Goal: Task Accomplishment & Management: Use online tool/utility

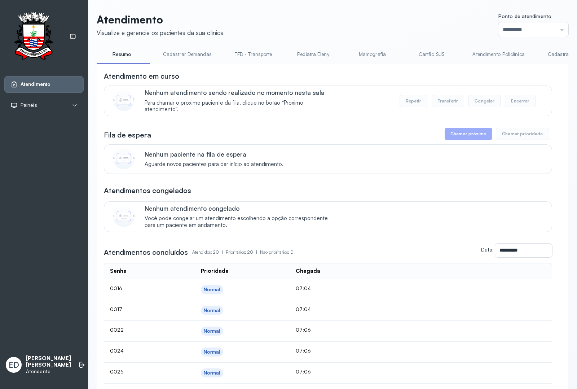
click at [242, 49] on link "TFD - Transporte" at bounding box center [254, 54] width 52 height 12
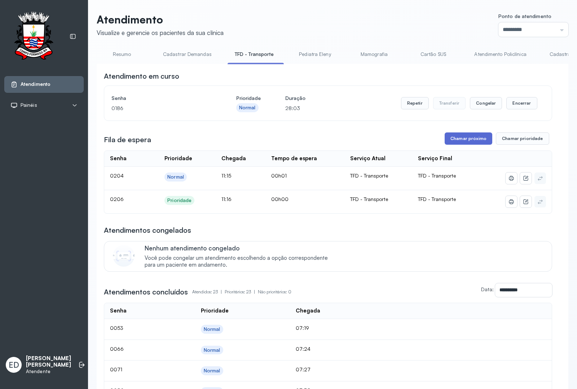
click at [464, 138] on button "Chamar próximo" at bounding box center [469, 138] width 48 height 12
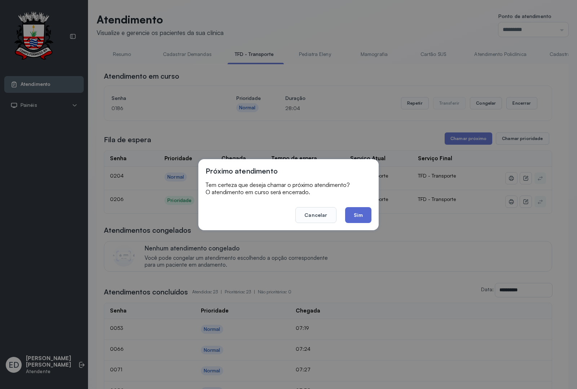
click at [358, 216] on button "Sim" at bounding box center [358, 215] width 26 height 16
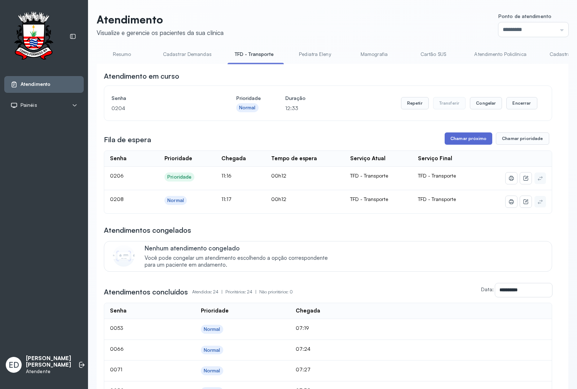
click at [480, 134] on button "Chamar próximo" at bounding box center [469, 138] width 48 height 12
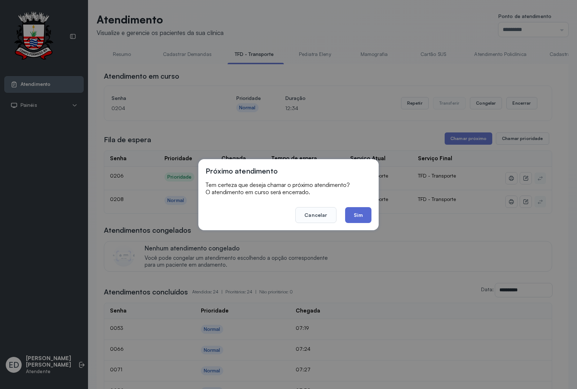
click at [356, 211] on button "Sim" at bounding box center [358, 215] width 26 height 16
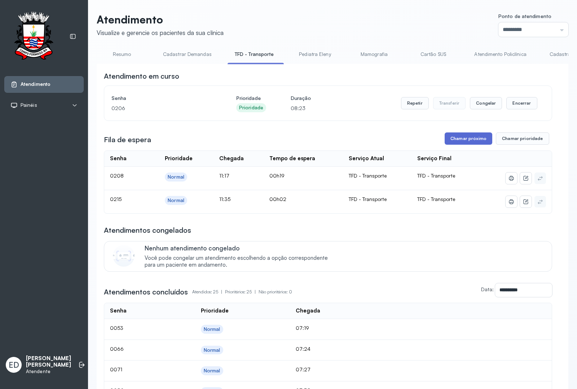
click at [462, 141] on button "Chamar próximo" at bounding box center [469, 138] width 48 height 12
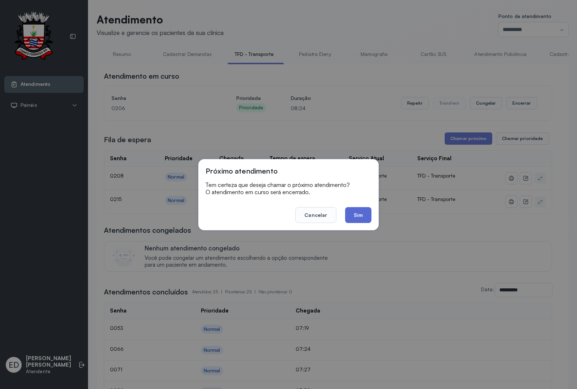
click at [360, 213] on button "Sim" at bounding box center [358, 215] width 26 height 16
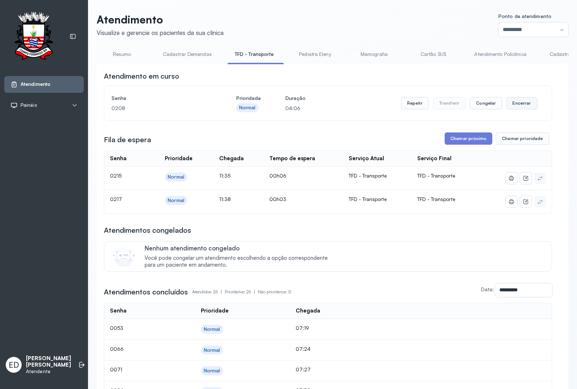
click at [508, 102] on button "Encerrar" at bounding box center [521, 103] width 31 height 12
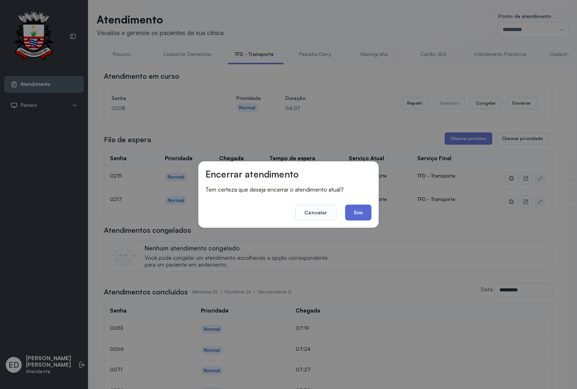
click at [363, 215] on button "Sim" at bounding box center [358, 212] width 26 height 16
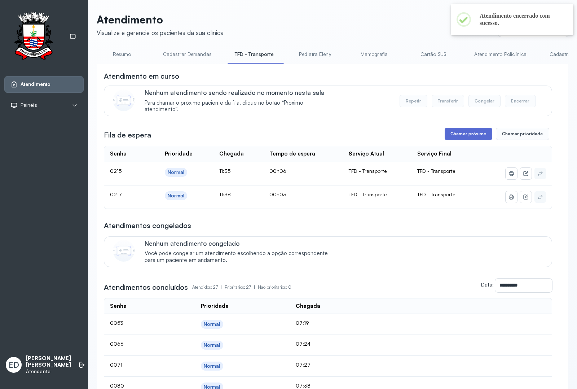
click at [450, 139] on button "Chamar próximo" at bounding box center [469, 134] width 48 height 12
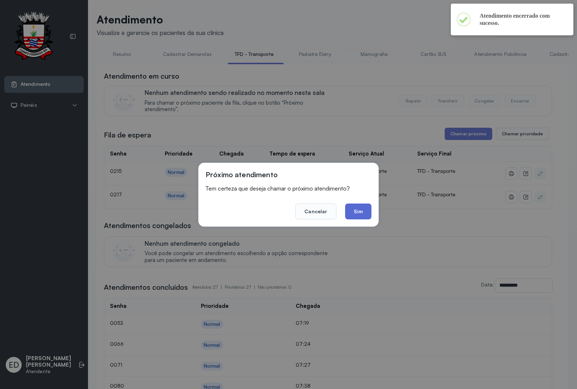
click at [365, 206] on button "Sim" at bounding box center [358, 211] width 26 height 16
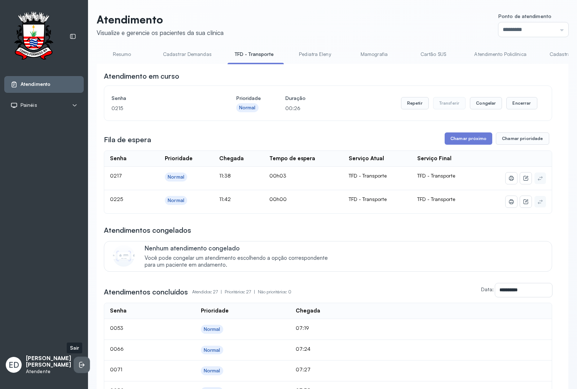
click at [78, 362] on li at bounding box center [82, 365] width 16 height 16
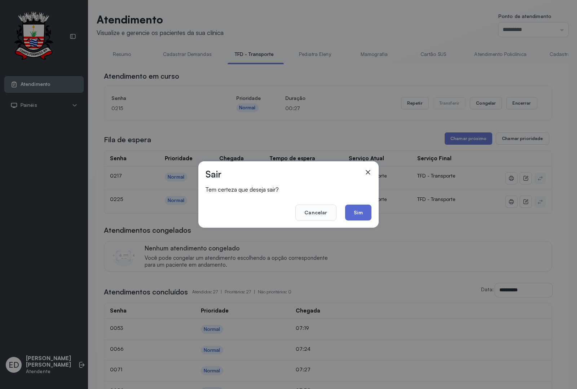
click at [363, 210] on button "Sim" at bounding box center [358, 212] width 26 height 16
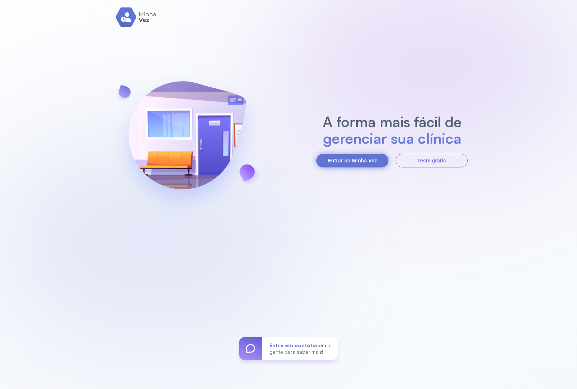
click at [341, 163] on button "Entrar no Minha Vez" at bounding box center [352, 161] width 72 height 14
click at [348, 163] on button "Entrar no Minha Vez" at bounding box center [352, 161] width 72 height 14
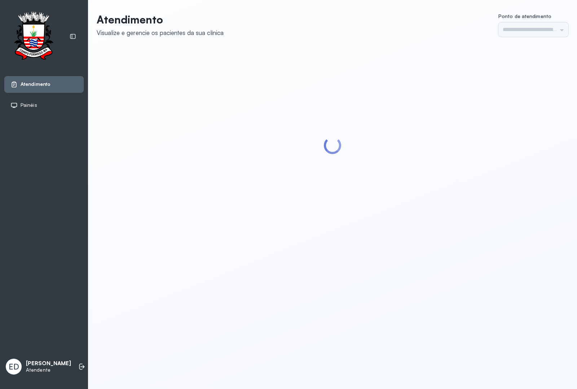
type input "*********"
click at [367, 33] on header "Atendimento Visualize e gerencie os pacientes da sua clínica Ponto de atendimen…" at bounding box center [333, 25] width 472 height 24
type input "*********"
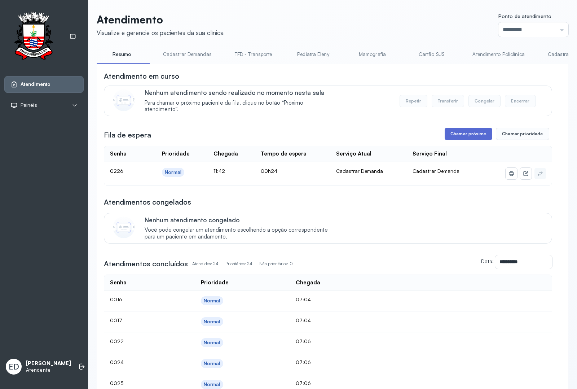
click at [458, 140] on button "Chamar próximo" at bounding box center [469, 134] width 48 height 12
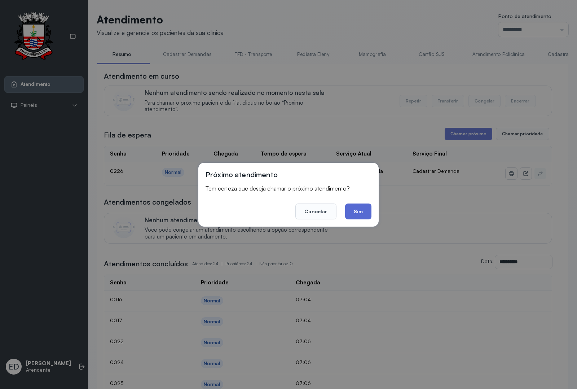
click at [361, 217] on button "Sim" at bounding box center [358, 211] width 26 height 16
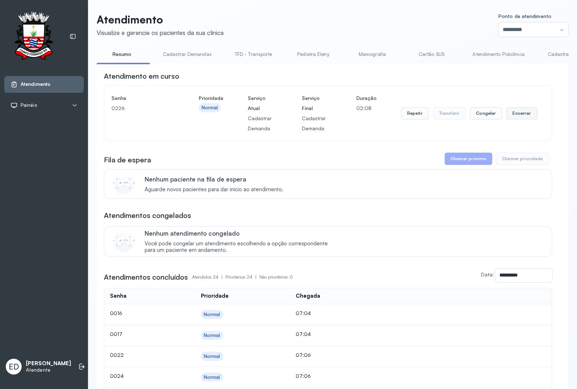
click at [516, 116] on button "Encerrar" at bounding box center [521, 113] width 31 height 12
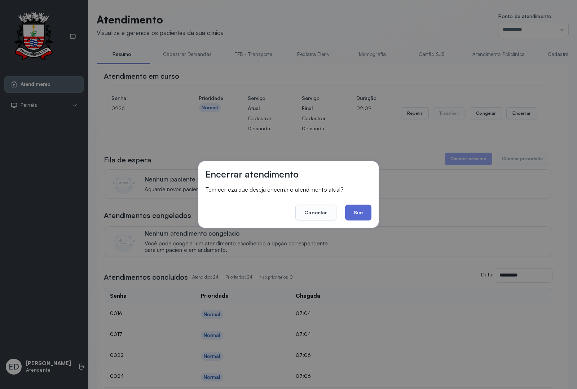
click at [360, 211] on button "Sim" at bounding box center [358, 212] width 26 height 16
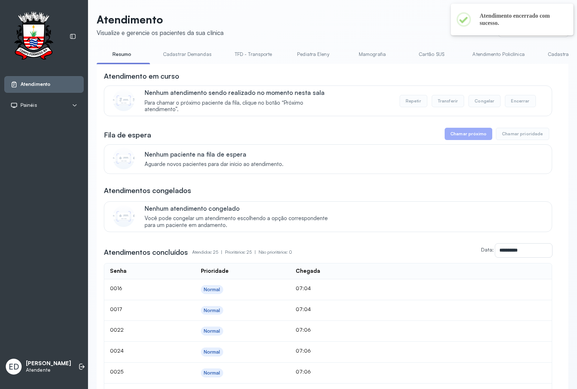
click at [306, 19] on header "Atendimento Visualize e gerencie os pacientes da sua clínica Ponto de atendimen…" at bounding box center [333, 25] width 472 height 24
click at [74, 360] on li at bounding box center [82, 366] width 16 height 16
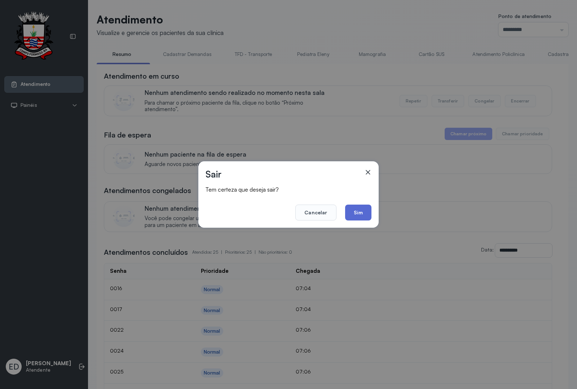
click at [353, 213] on button "Sim" at bounding box center [358, 212] width 26 height 16
